Goal: Information Seeking & Learning: Learn about a topic

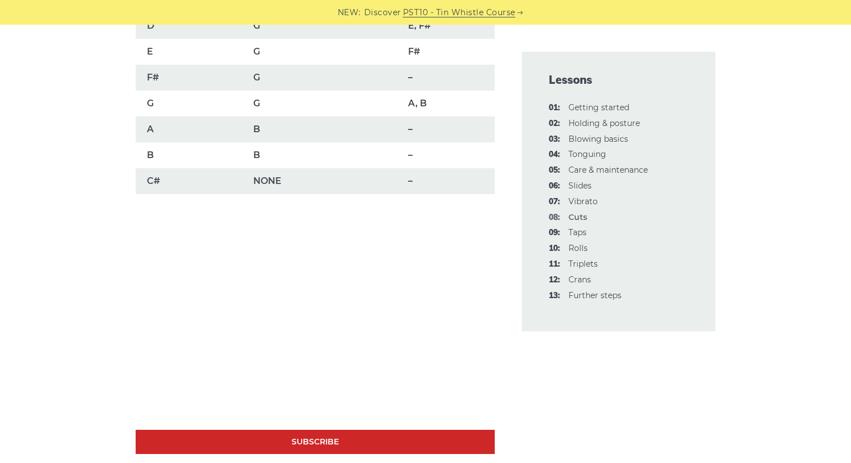
scroll to position [908, 0]
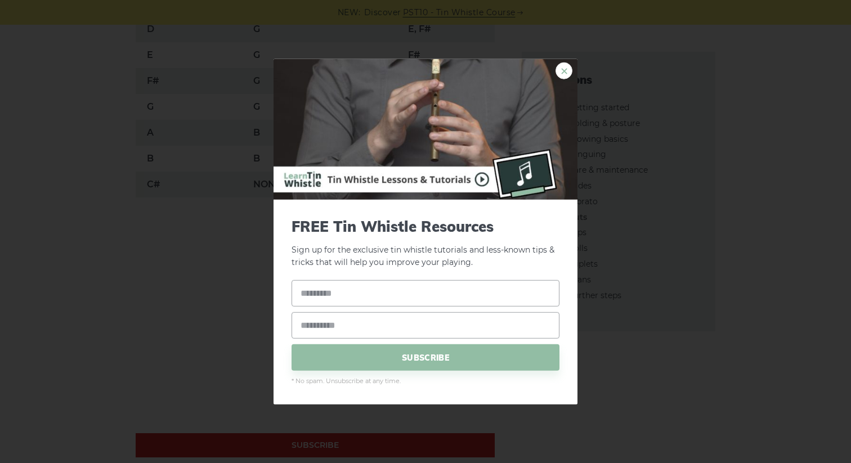
click at [557, 72] on link "×" at bounding box center [564, 70] width 17 height 17
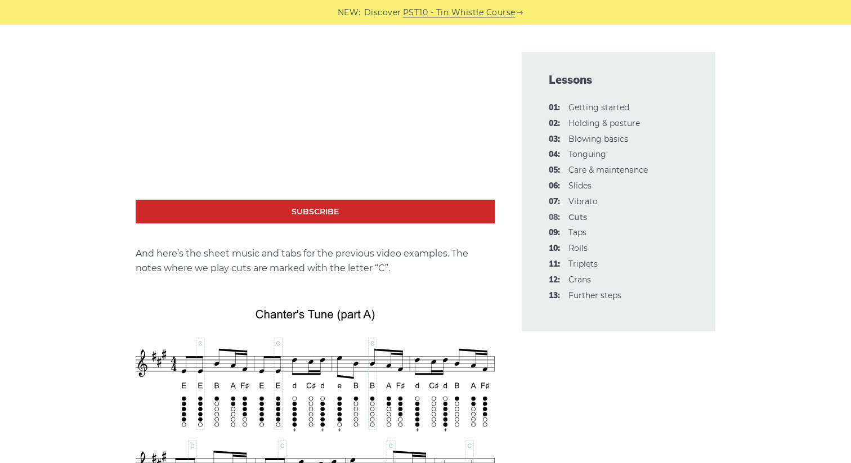
scroll to position [1925, 0]
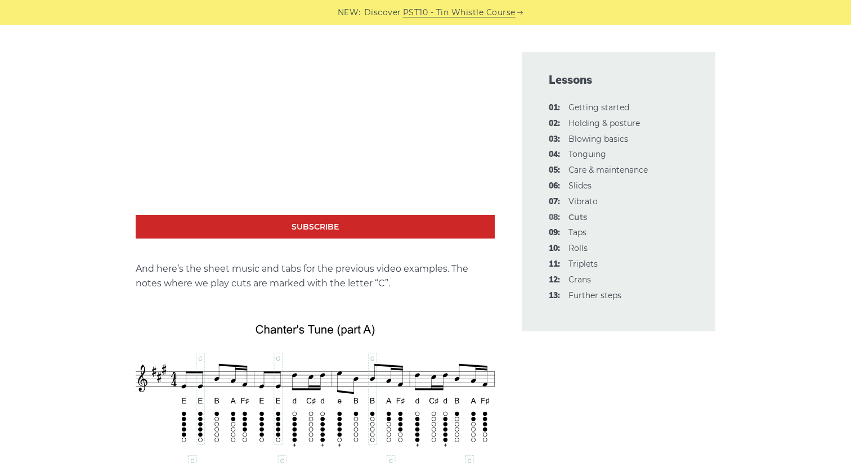
click at [315, 220] on link "Subscribe" at bounding box center [315, 227] width 359 height 24
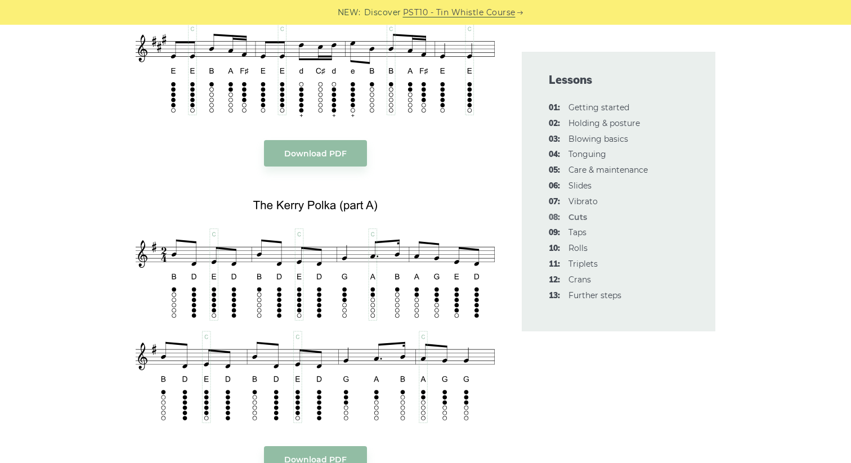
scroll to position [2367, 0]
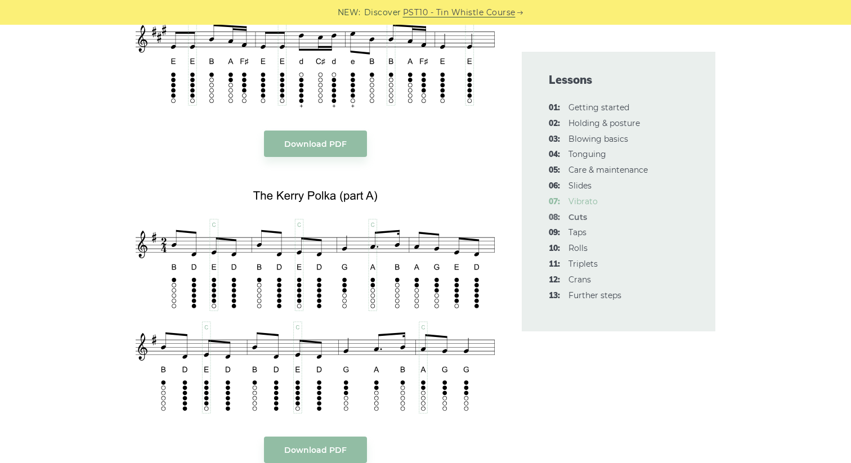
click at [575, 202] on link "07: Vibrato" at bounding box center [583, 202] width 29 height 10
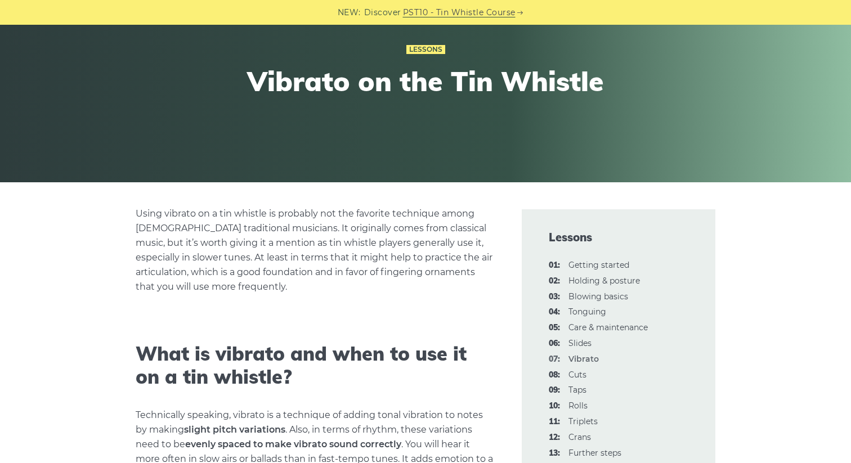
scroll to position [115, 0]
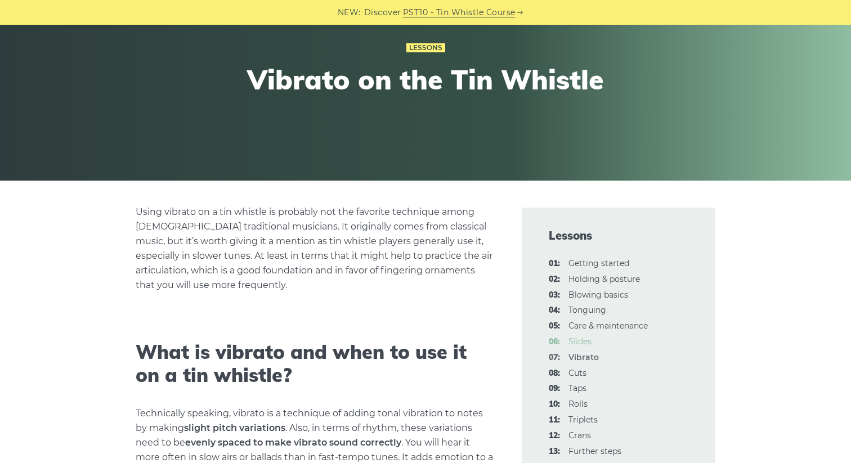
click at [581, 342] on link "06: Slides" at bounding box center [580, 342] width 23 height 10
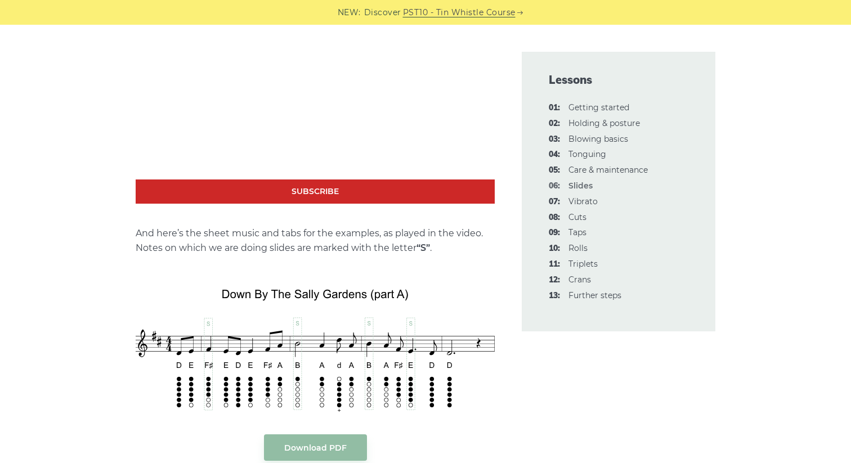
scroll to position [1103, 0]
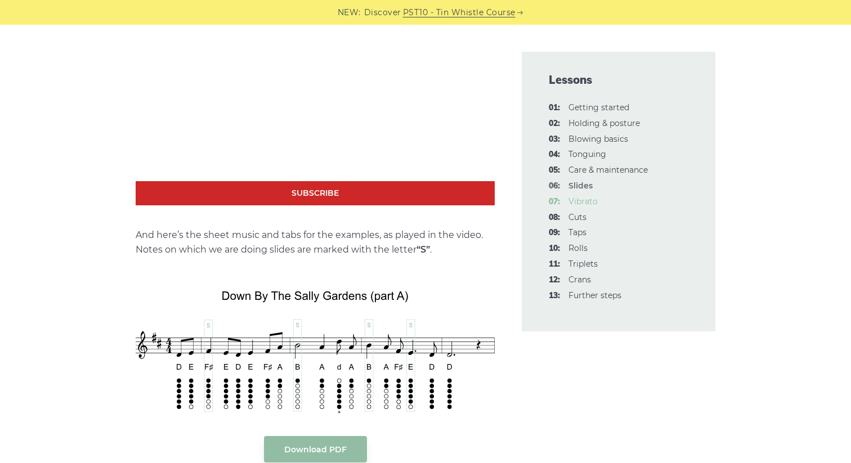
click at [582, 202] on link "07: Vibrato" at bounding box center [583, 202] width 29 height 10
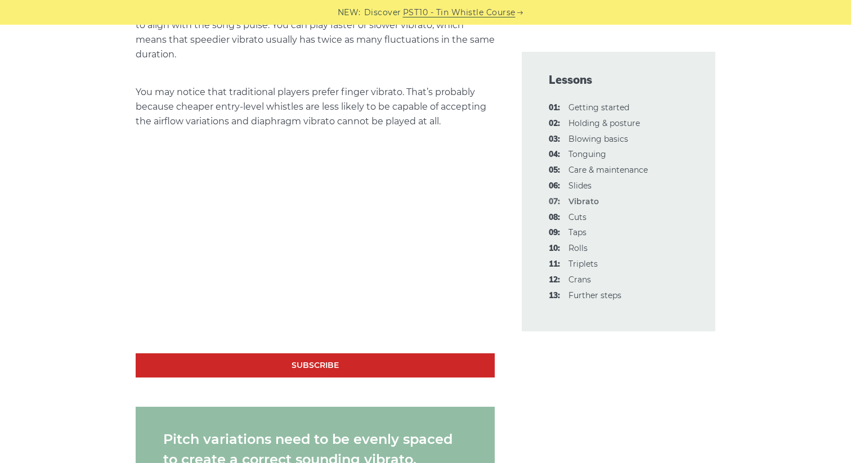
scroll to position [1010, 0]
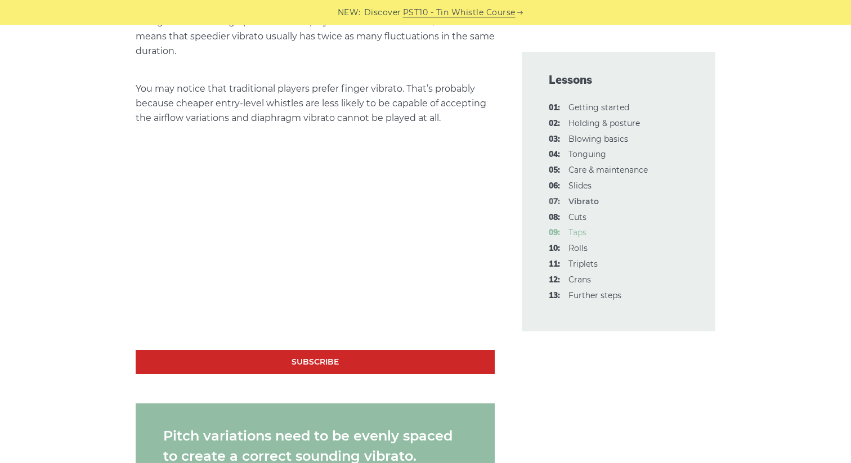
click at [578, 229] on link "09: Taps" at bounding box center [578, 232] width 18 height 10
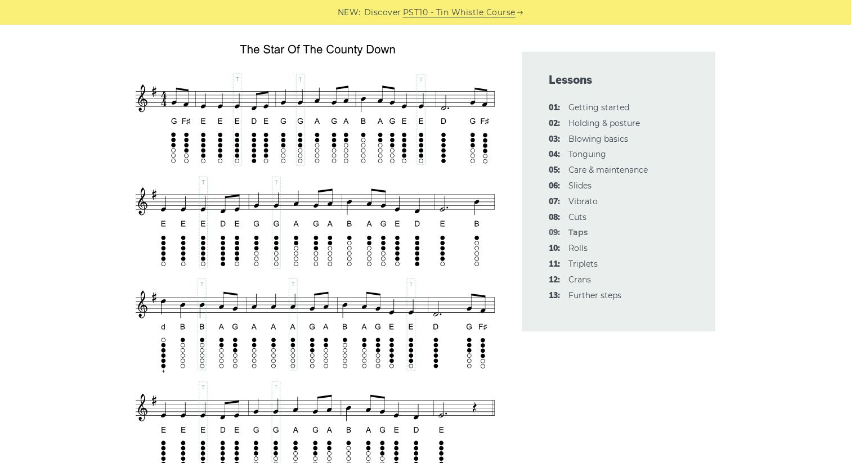
scroll to position [2003, 0]
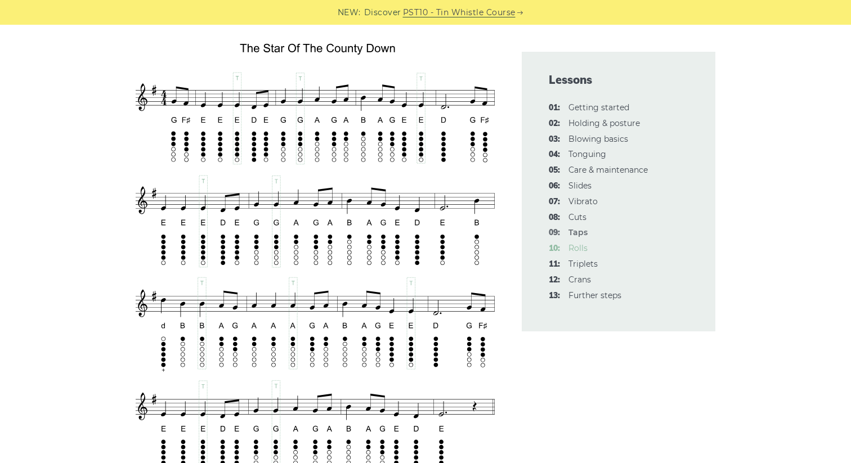
click at [578, 248] on link "10: Rolls" at bounding box center [578, 248] width 19 height 10
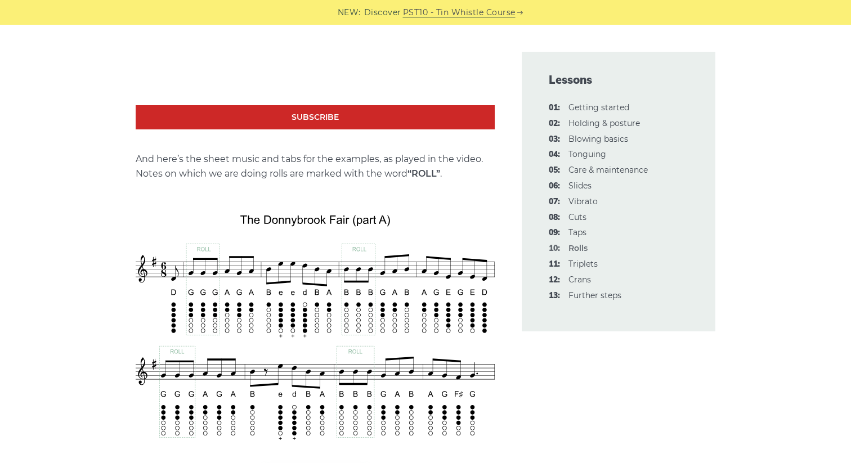
scroll to position [1765, 0]
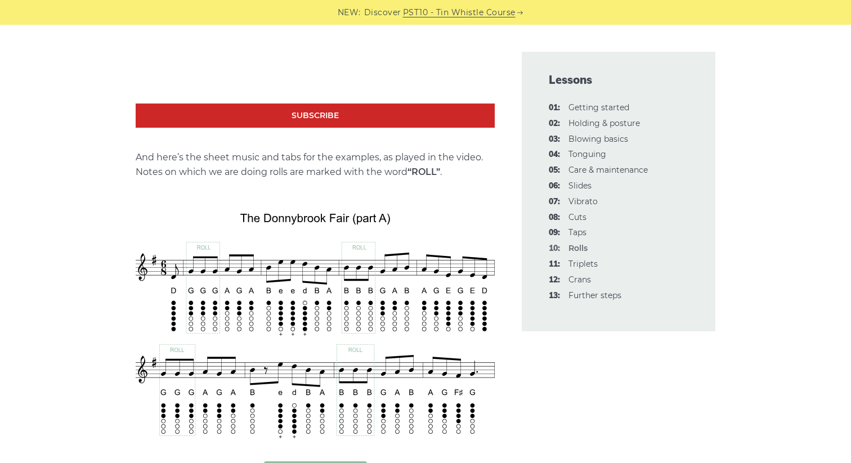
click at [275, 104] on link "Subscribe" at bounding box center [315, 116] width 359 height 24
click at [576, 261] on link "11: Triplets" at bounding box center [583, 264] width 29 height 10
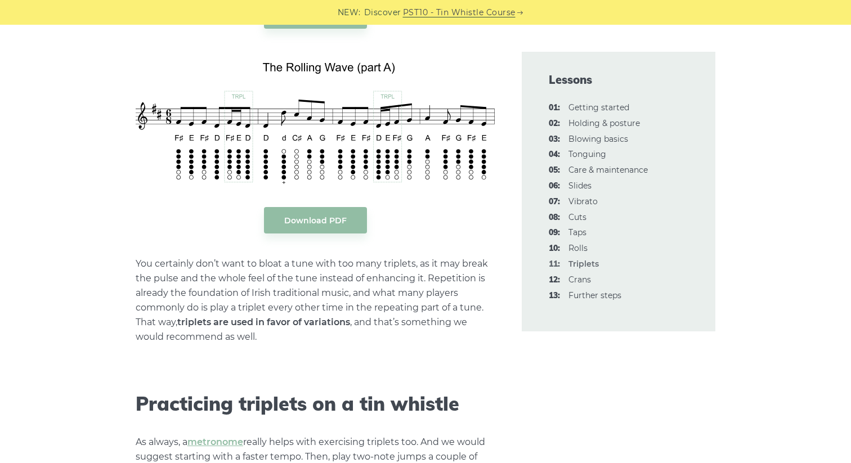
scroll to position [1775, 0]
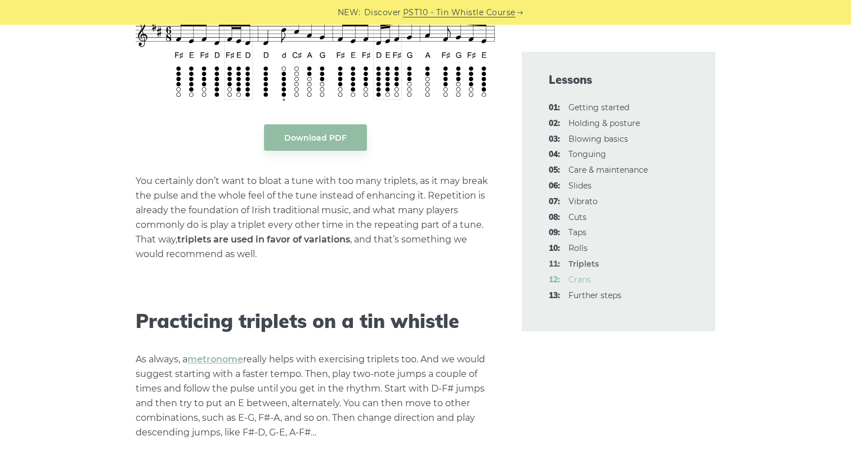
click at [579, 279] on link "12: Crans" at bounding box center [580, 280] width 23 height 10
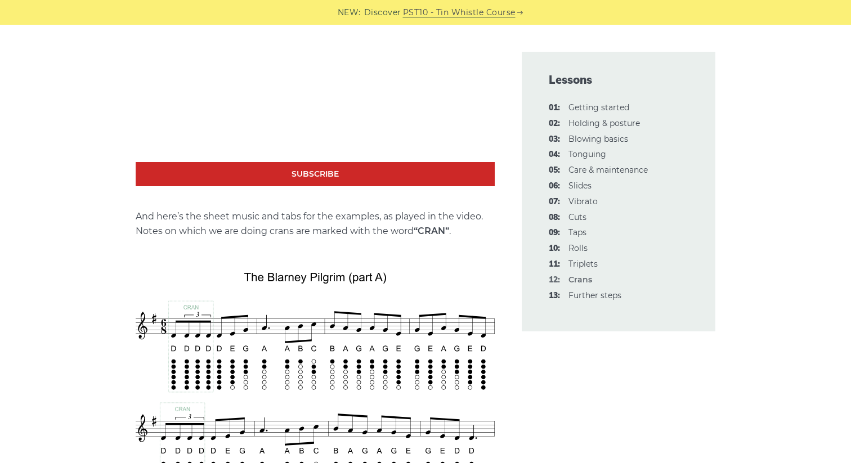
scroll to position [2186, 0]
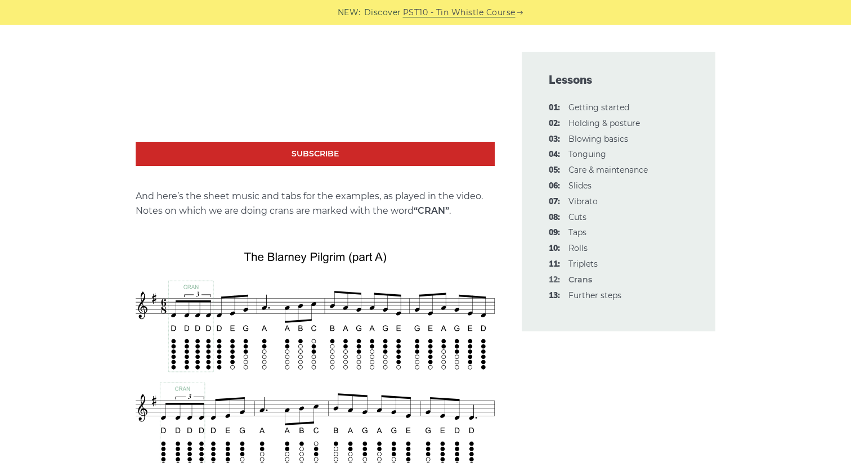
click at [581, 286] on li "12: Crans" at bounding box center [619, 281] width 140 height 14
click at [581, 294] on link "13: Further steps" at bounding box center [595, 296] width 53 height 10
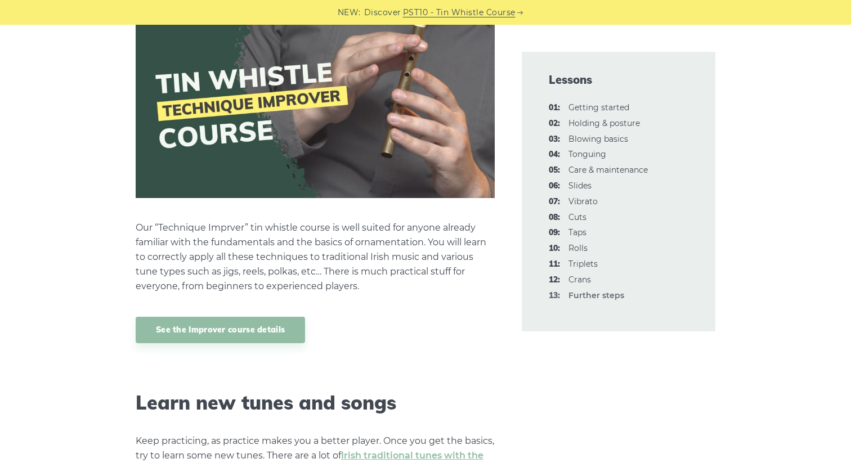
scroll to position [1047, 0]
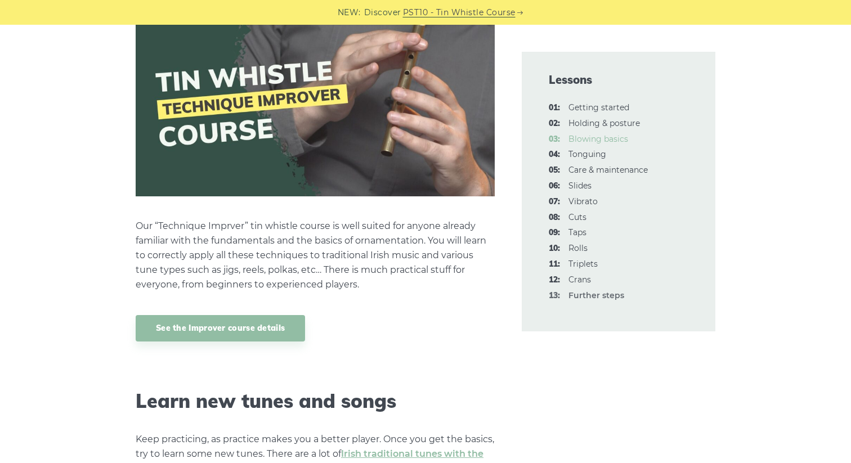
click at [584, 141] on link "03: Blowing basics" at bounding box center [599, 139] width 60 height 10
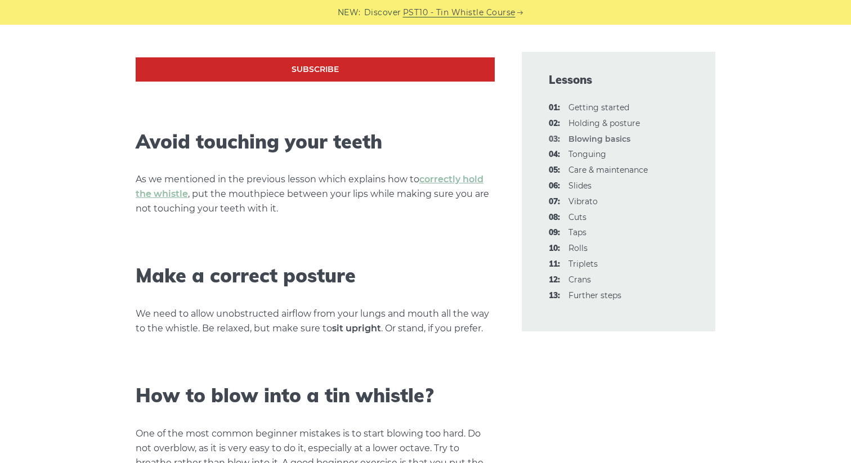
scroll to position [587, 0]
